Goal: Transaction & Acquisition: Purchase product/service

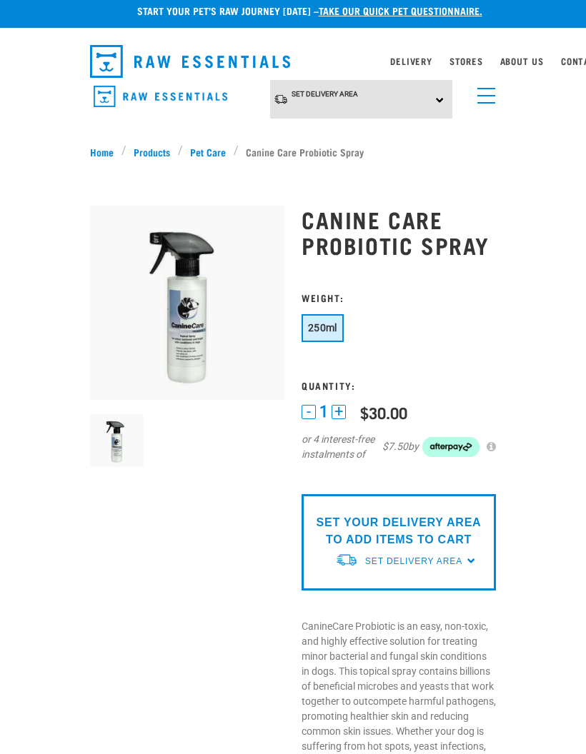
scroll to position [7, 0]
click at [177, 346] on img at bounding box center [187, 303] width 194 height 194
click at [171, 337] on img at bounding box center [187, 303] width 194 height 194
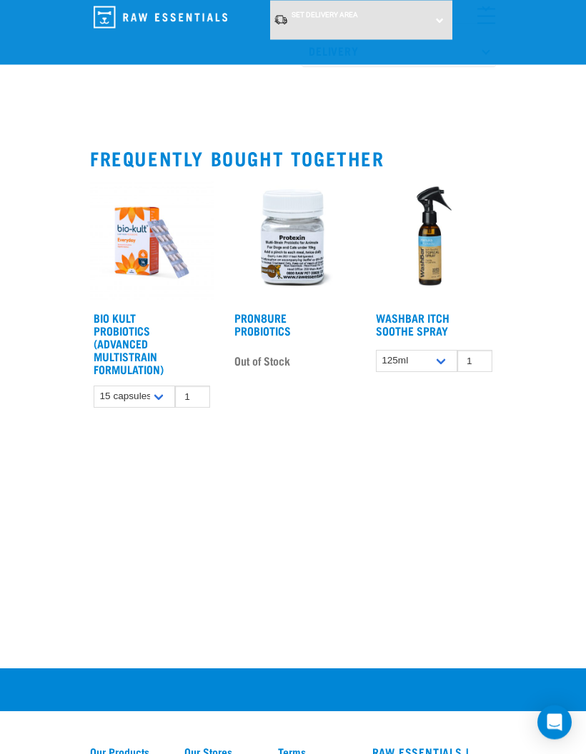
scroll to position [1505, 0]
click at [441, 330] on link "WashBar Itch Soothe Spray" at bounding box center [413, 323] width 74 height 19
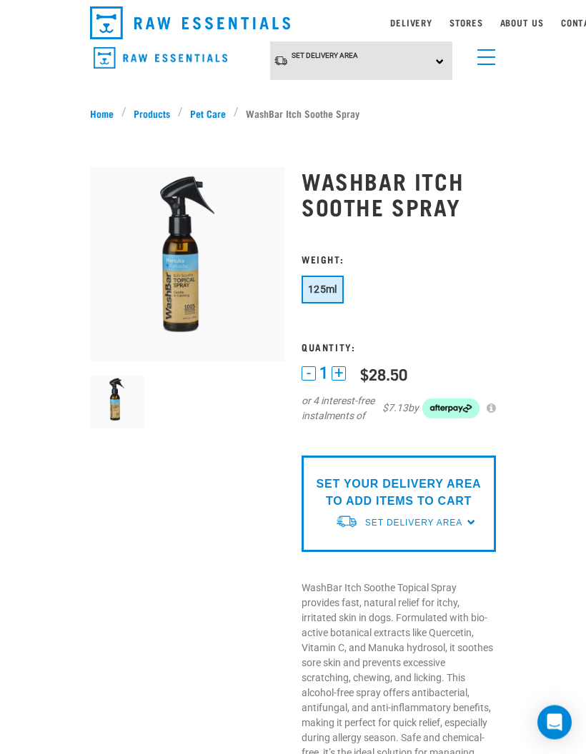
scroll to position [81, 0]
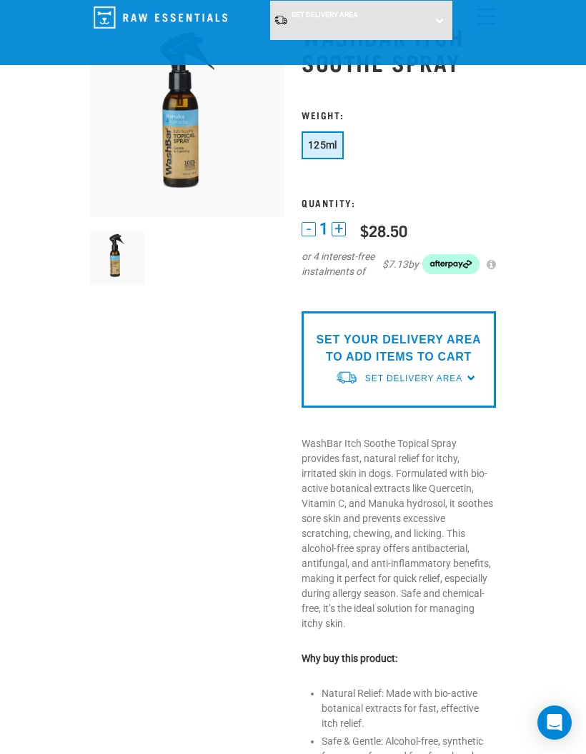
click at [357, 371] on img at bounding box center [346, 377] width 23 height 15
click at [356, 408] on link "[GEOGRAPHIC_DATA]" at bounding box center [406, 412] width 142 height 24
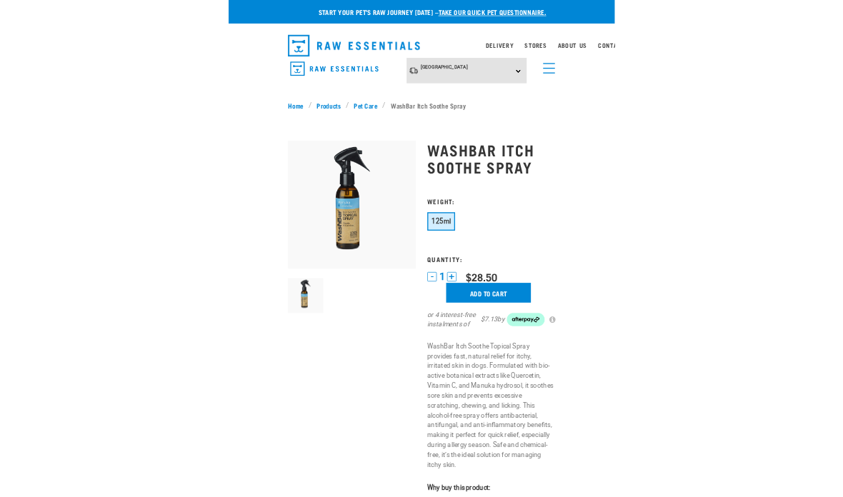
scroll to position [139, 0]
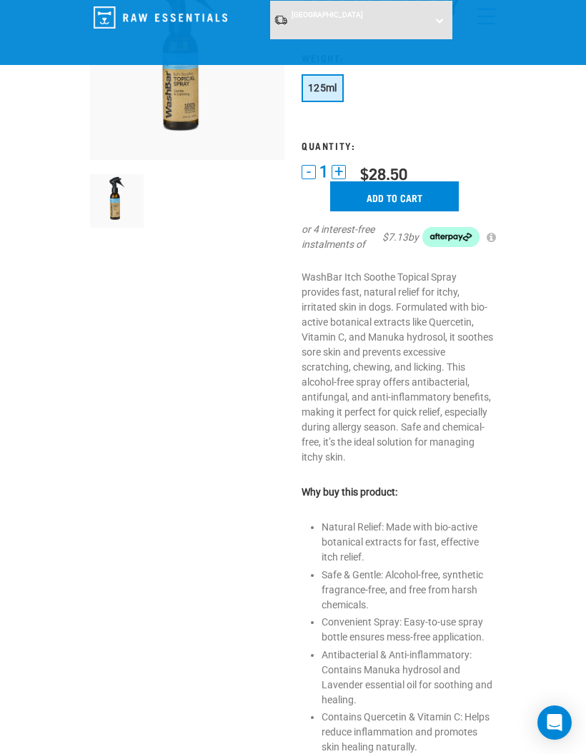
click at [360, 449] on p "WashBar Itch Soothe Topical Spray provides fast, natural relief for itchy, irri…" at bounding box center [398, 367] width 194 height 195
click at [373, 198] on input "Add to cart" at bounding box center [394, 196] width 129 height 30
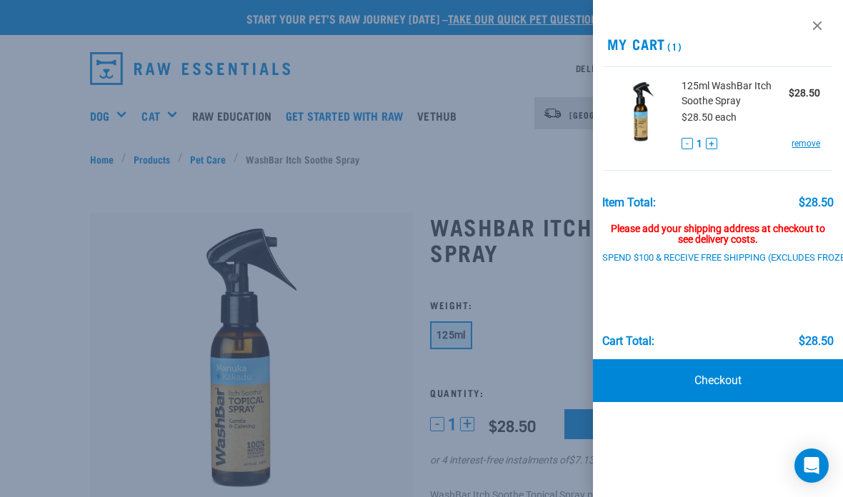
scroll to position [0, 0]
